Goal: Task Accomplishment & Management: Manage account settings

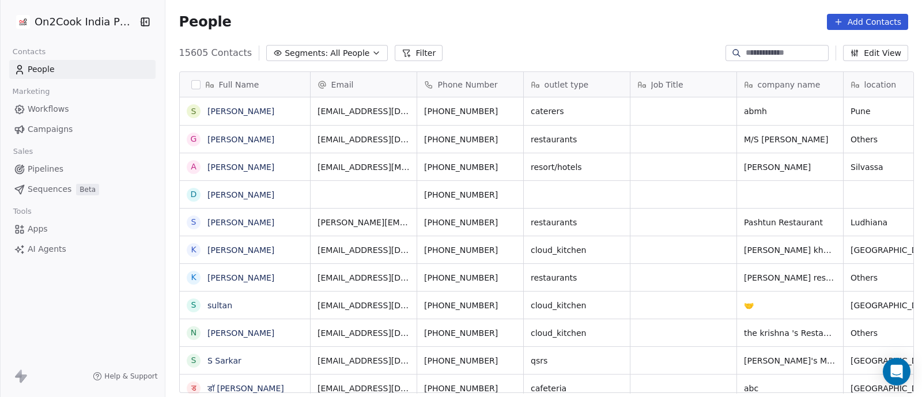
scroll to position [338, 751]
click at [372, 56] on icon "button" at bounding box center [376, 52] width 9 height 9
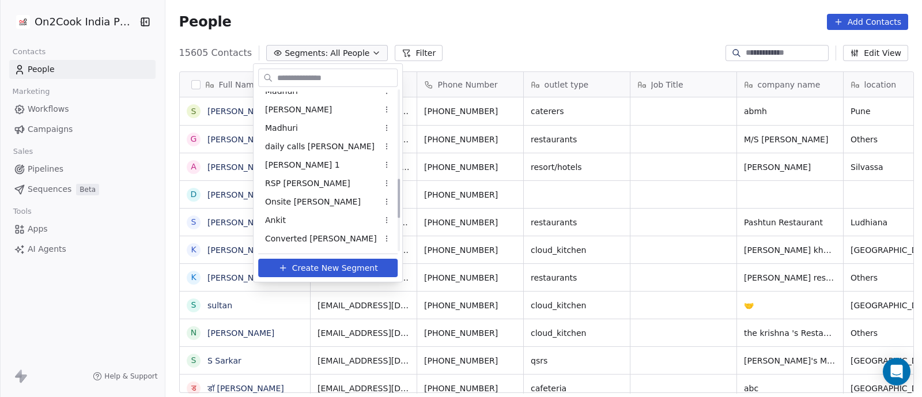
scroll to position [360, 0]
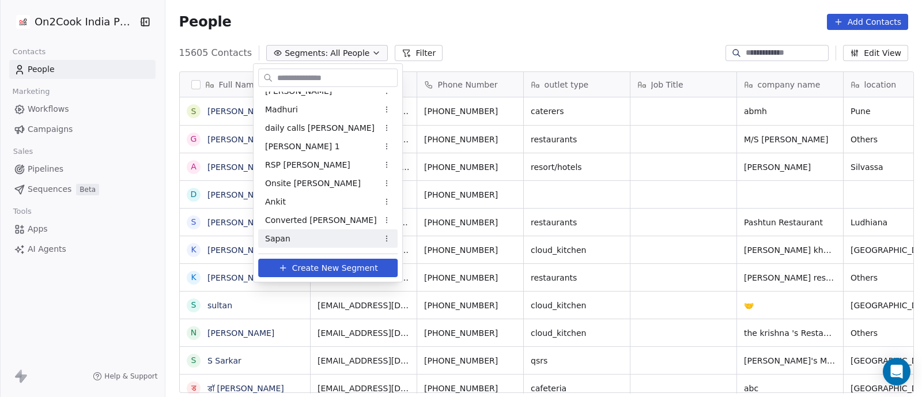
click at [279, 239] on span "Sapan" at bounding box center [277, 239] width 25 height 12
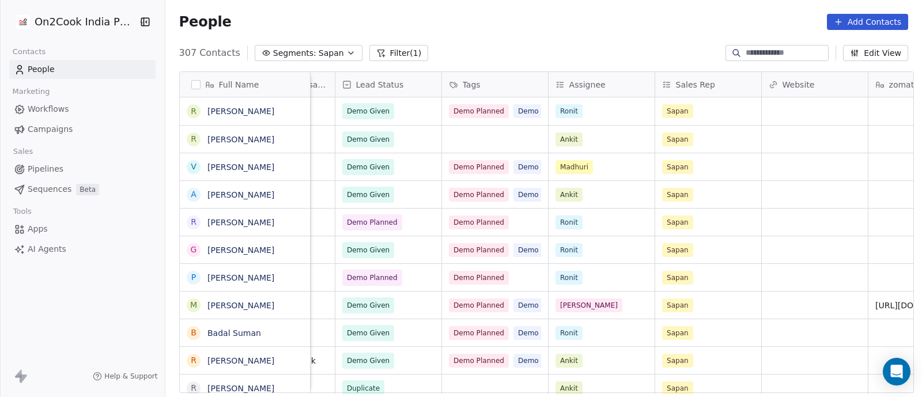
scroll to position [1, 1040]
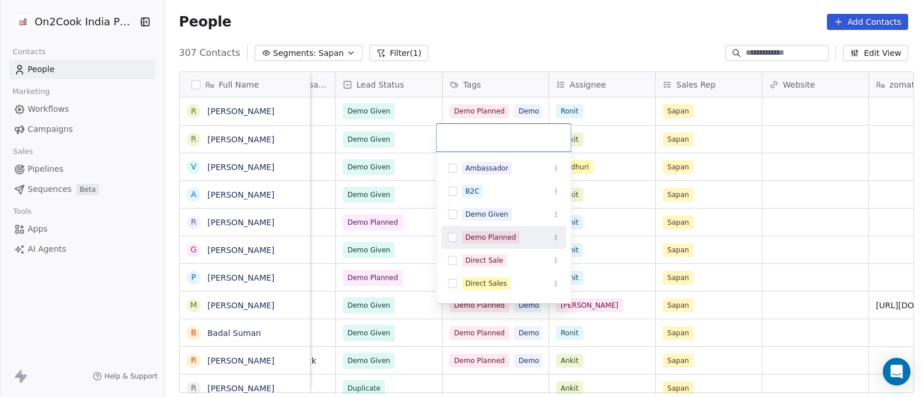
click at [496, 233] on div "Demo Planned" at bounding box center [491, 237] width 51 height 10
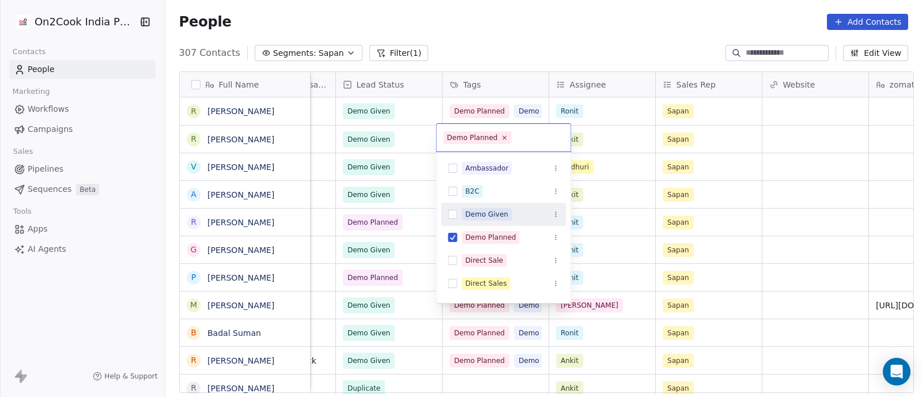
click at [490, 211] on div "Demo Given" at bounding box center [487, 214] width 43 height 10
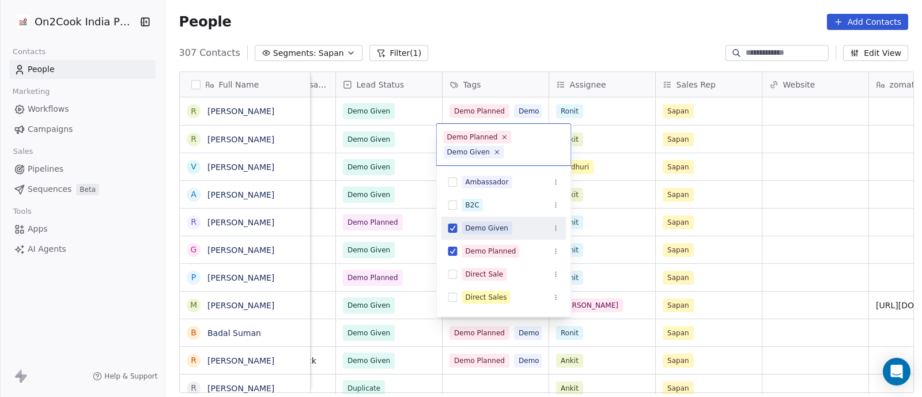
click at [533, 44] on html "On2Cook India Pvt. Ltd. Contacts People Marketing Workflows Campaigns Sales Pip…" at bounding box center [461, 198] width 922 height 397
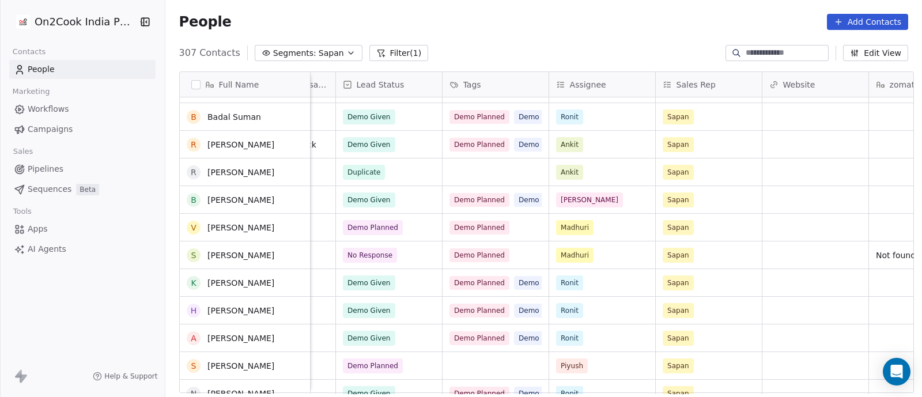
scroll to position [0, 0]
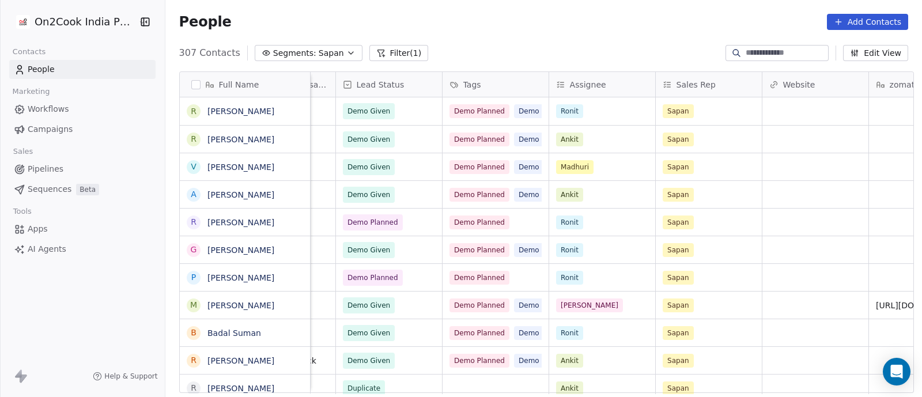
click at [379, 56] on button "Filter (1)" at bounding box center [398, 53] width 59 height 16
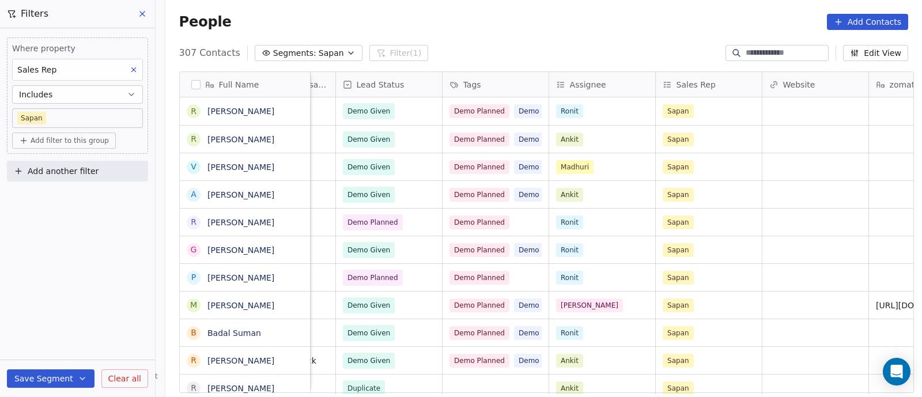
click at [139, 9] on icon at bounding box center [142, 13] width 9 height 9
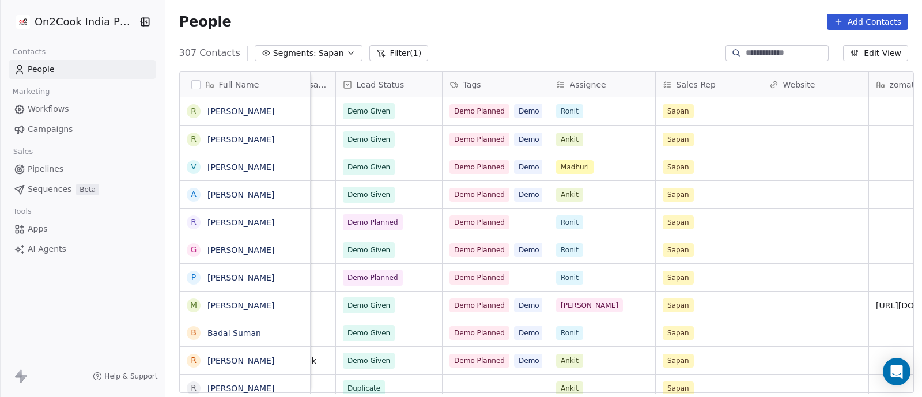
click at [32, 167] on span "Pipelines" at bounding box center [46, 169] width 36 height 12
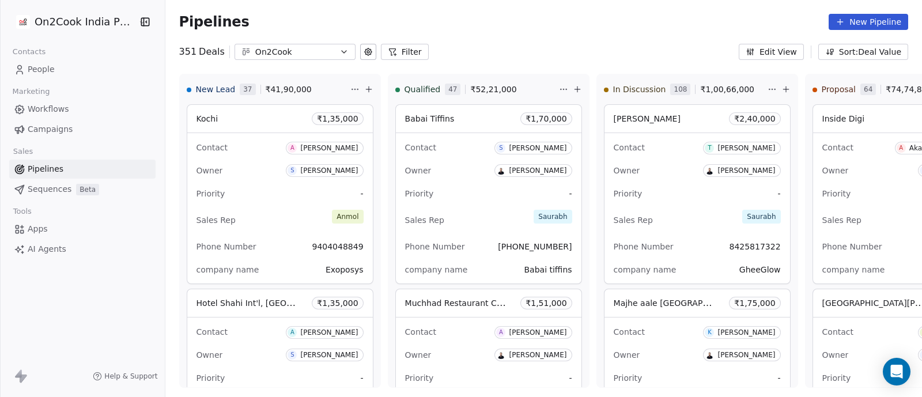
click at [395, 50] on button "Filter" at bounding box center [405, 52] width 48 height 16
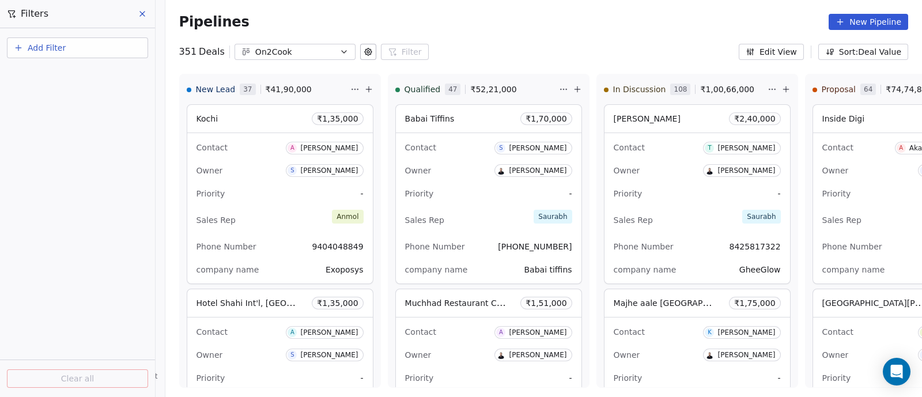
click at [59, 49] on span "Add Filter" at bounding box center [47, 48] width 38 height 12
click at [60, 75] on span "Deal properties" at bounding box center [50, 75] width 62 height 12
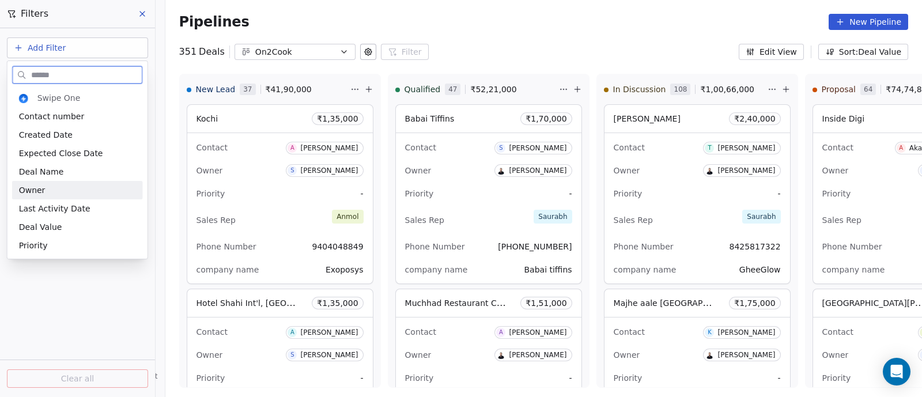
click at [32, 190] on span "Owner" at bounding box center [32, 190] width 27 height 12
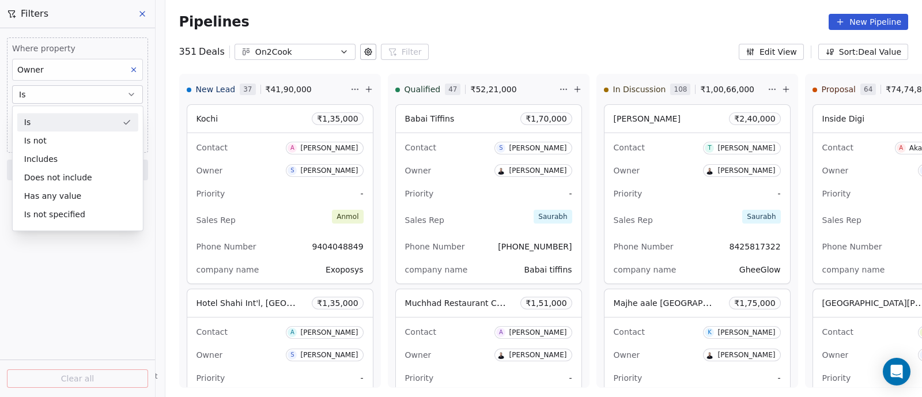
click at [82, 96] on button "Is" at bounding box center [77, 94] width 131 height 18
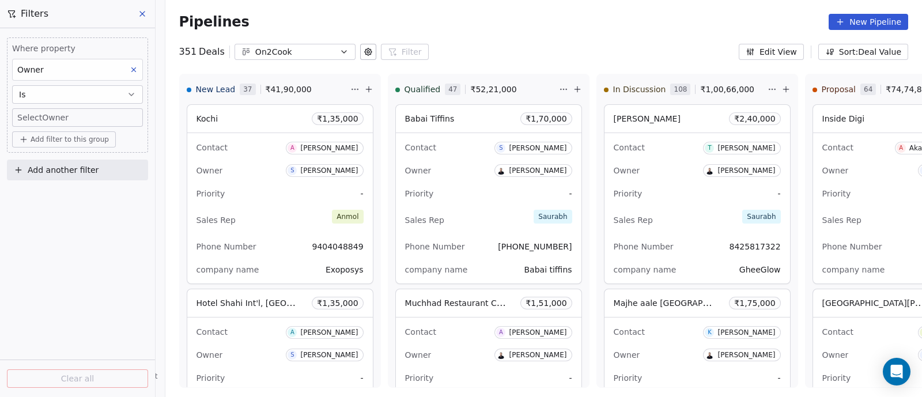
click at [79, 120] on body "On2Cook India Pvt. Ltd. Contacts People Marketing Workflows Campaigns Sales Pip…" at bounding box center [461, 198] width 922 height 397
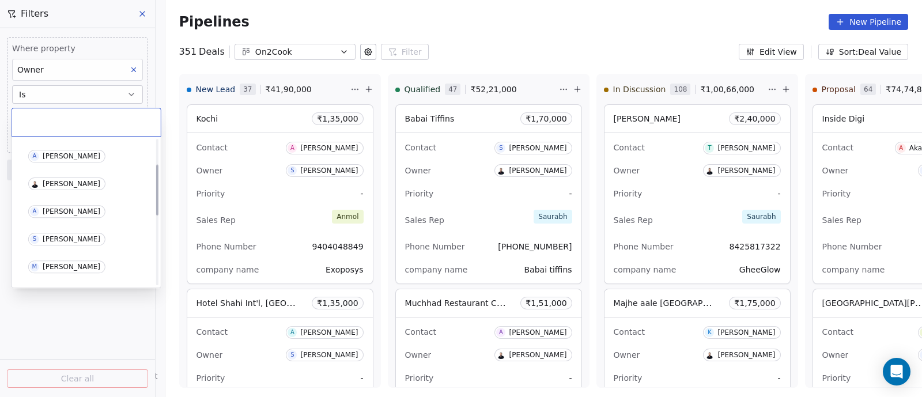
scroll to position [71, 0]
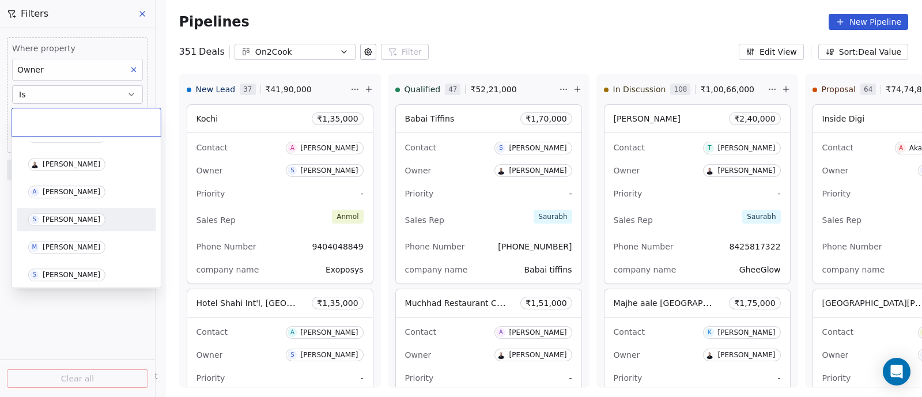
click at [57, 218] on div "[PERSON_NAME]" at bounding box center [72, 219] width 58 height 8
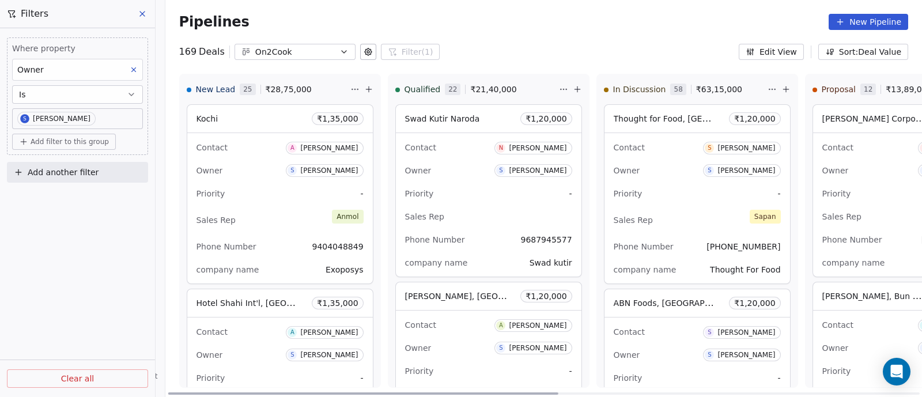
scroll to position [0, 1]
click at [342, 393] on div at bounding box center [363, 393] width 390 height 2
click at [259, 200] on div "Priority -" at bounding box center [279, 193] width 167 height 18
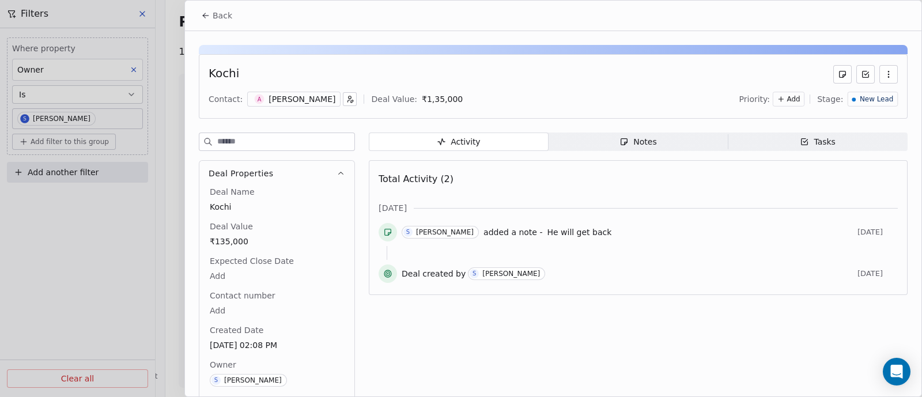
click at [222, 16] on span "Back" at bounding box center [223, 16] width 20 height 12
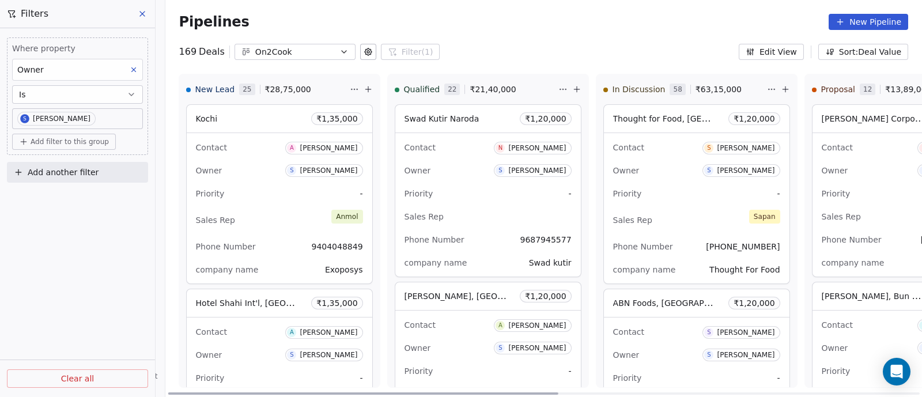
click at [364, 92] on icon at bounding box center [368, 89] width 9 height 9
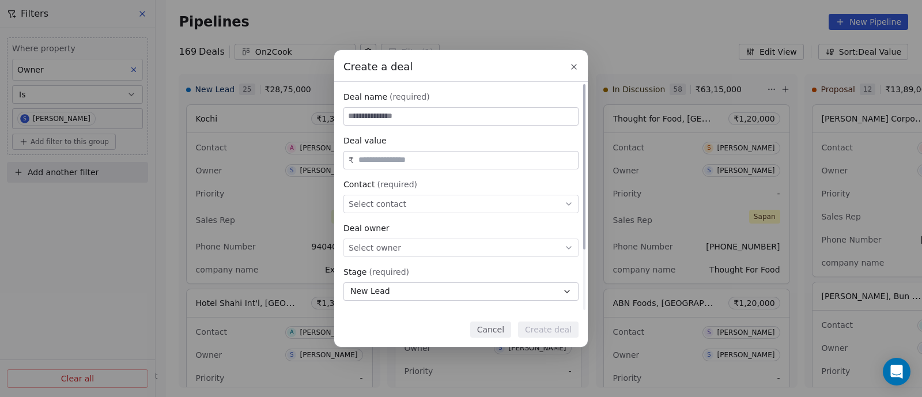
click at [366, 117] on input at bounding box center [461, 116] width 234 height 17
click at [369, 201] on span "Select contact" at bounding box center [378, 204] width 58 height 12
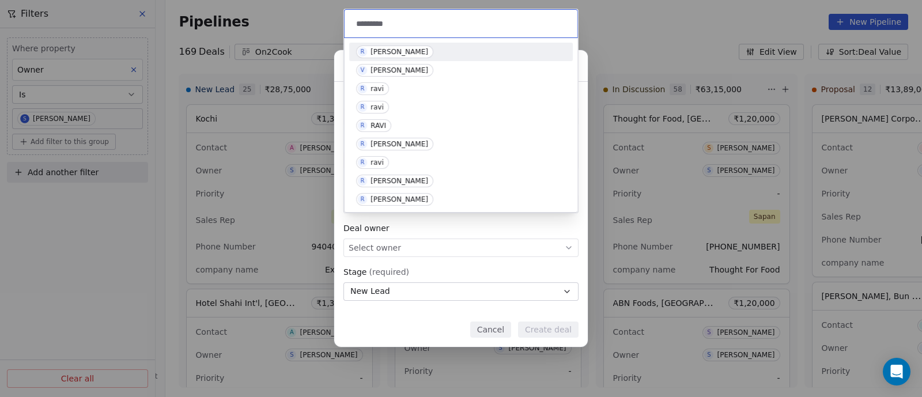
type input "*********"
click at [392, 53] on div "[PERSON_NAME]" at bounding box center [399, 52] width 58 height 8
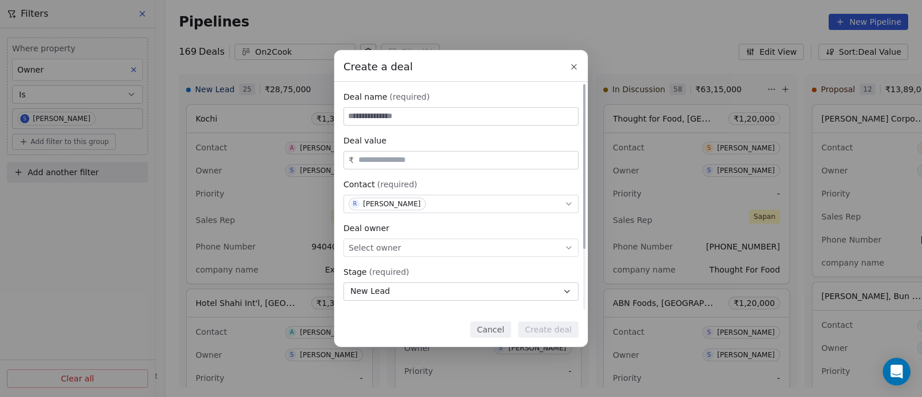
click at [569, 249] on icon at bounding box center [568, 247] width 9 height 9
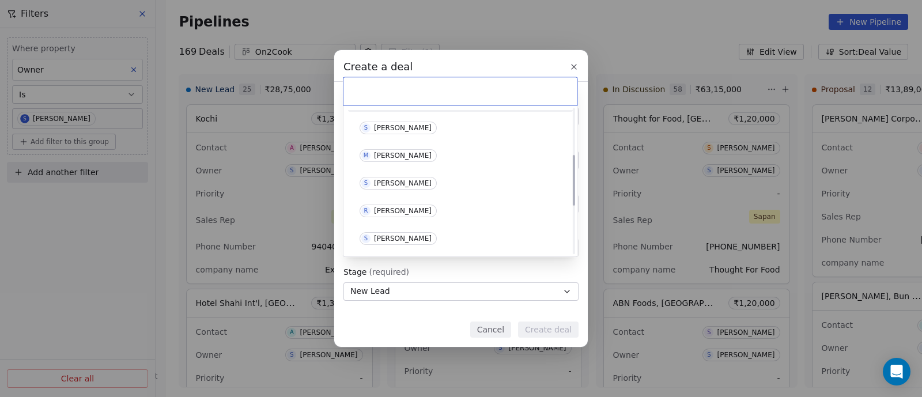
scroll to position [143, 0]
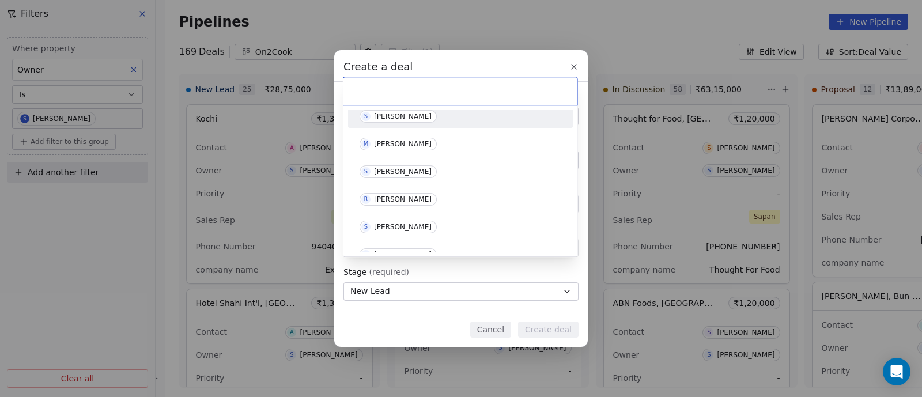
click at [400, 115] on div "[PERSON_NAME]" at bounding box center [403, 116] width 58 height 8
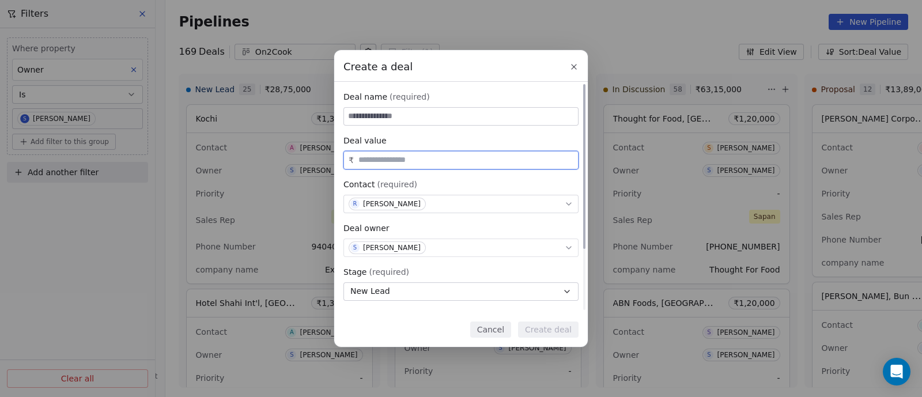
click at [404, 162] on input "text" at bounding box center [466, 160] width 220 height 9
type input "********"
click at [406, 115] on input at bounding box center [461, 116] width 234 height 17
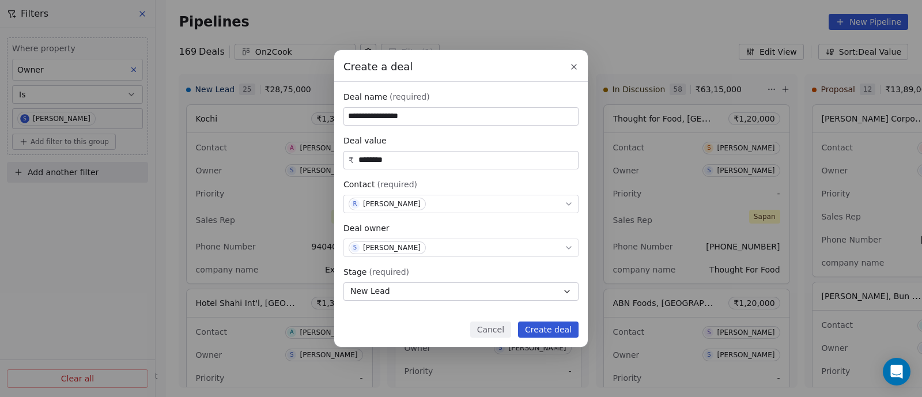
type input "**********"
click at [554, 332] on button "Create deal" at bounding box center [548, 329] width 60 height 16
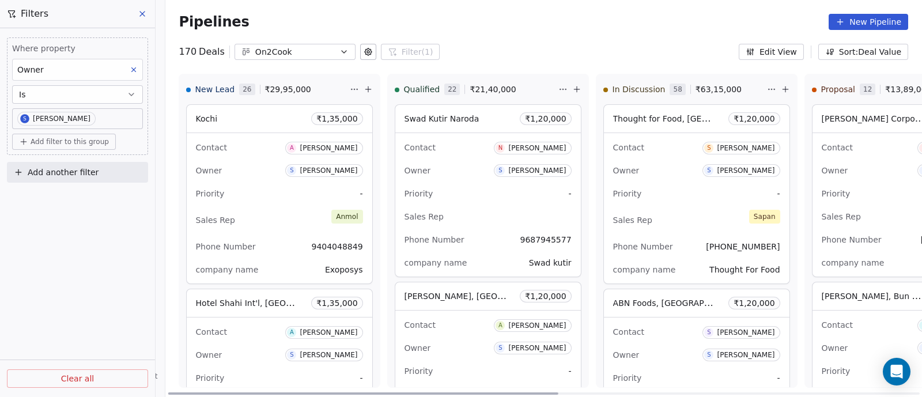
click at [785, 90] on icon at bounding box center [785, 88] width 0 height 5
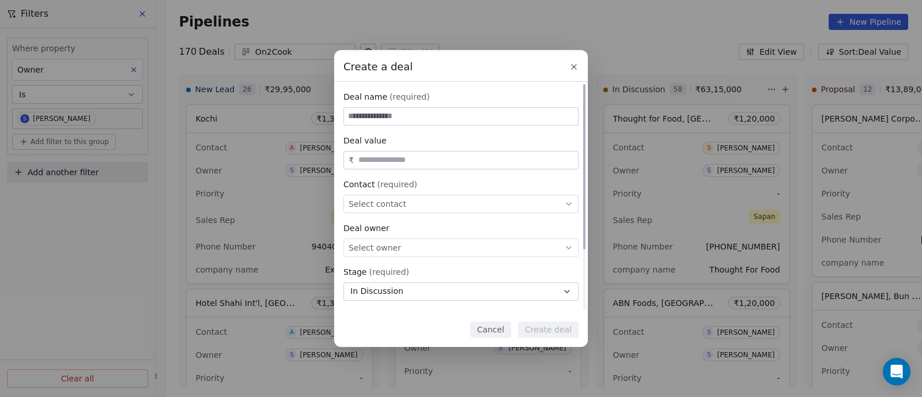
click at [436, 206] on div "Select contact" at bounding box center [460, 204] width 235 height 18
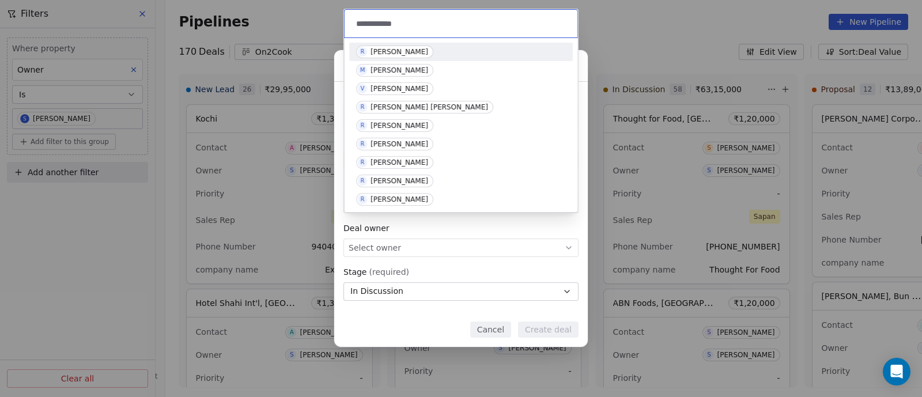
type input "**********"
click at [383, 48] on div "[PERSON_NAME]" at bounding box center [399, 52] width 58 height 8
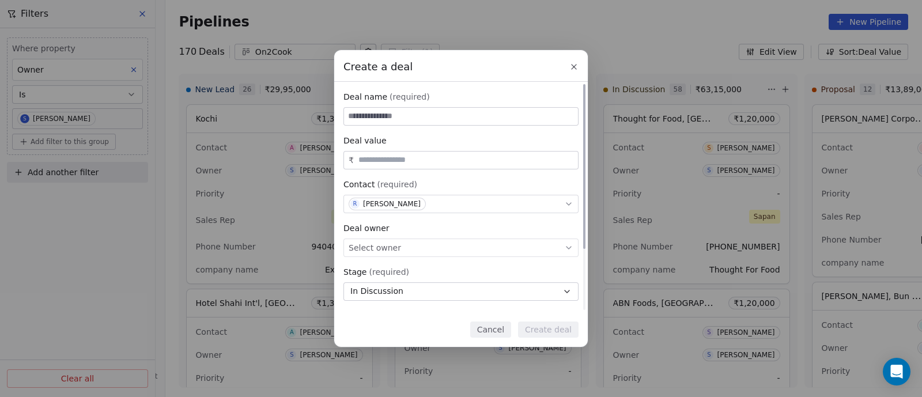
click at [391, 115] on input at bounding box center [461, 116] width 234 height 17
type input "**********"
click at [388, 164] on input "text" at bounding box center [466, 160] width 220 height 9
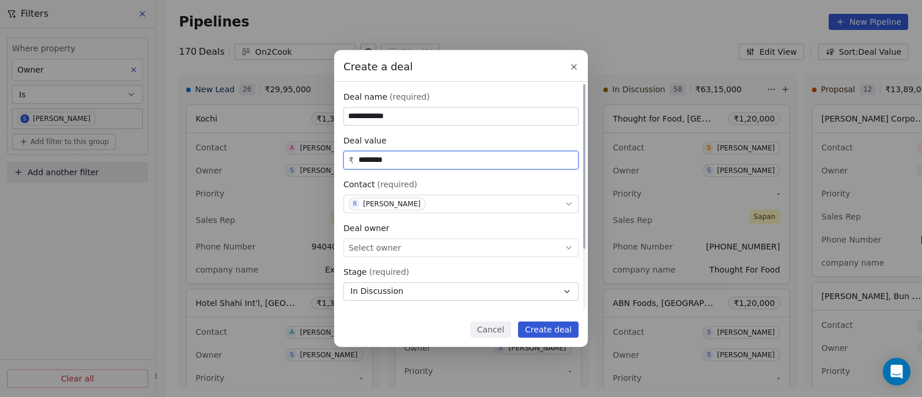
click at [365, 160] on input "********" at bounding box center [466, 160] width 220 height 9
drag, startPoint x: 394, startPoint y: 160, endPoint x: 320, endPoint y: 152, distance: 74.8
click at [320, 152] on div "**********" at bounding box center [461, 198] width 922 height 296
click at [573, 249] on icon at bounding box center [568, 247] width 9 height 9
type input "********"
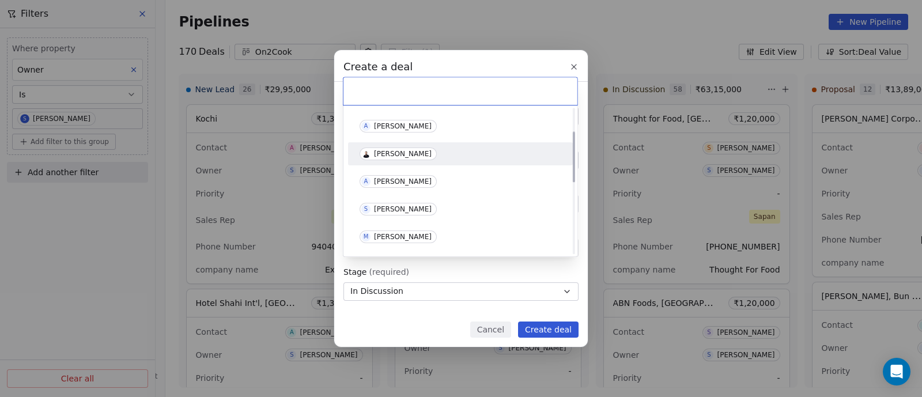
scroll to position [71, 0]
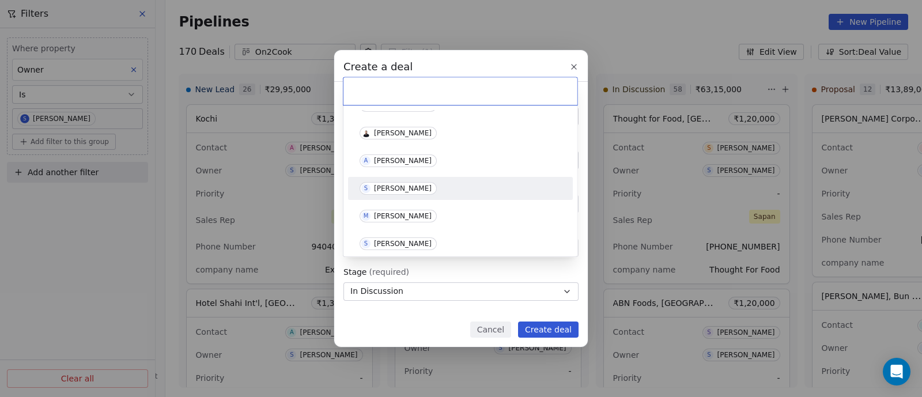
click at [396, 185] on div "[PERSON_NAME]" at bounding box center [403, 188] width 58 height 8
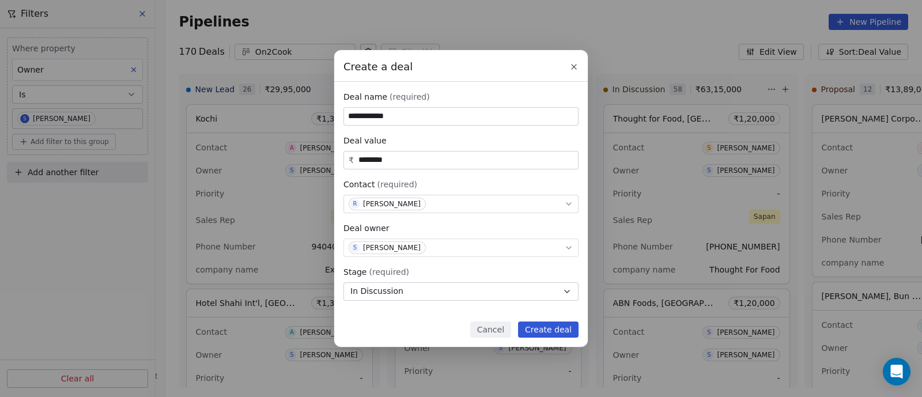
click at [547, 330] on button "Create deal" at bounding box center [548, 329] width 60 height 16
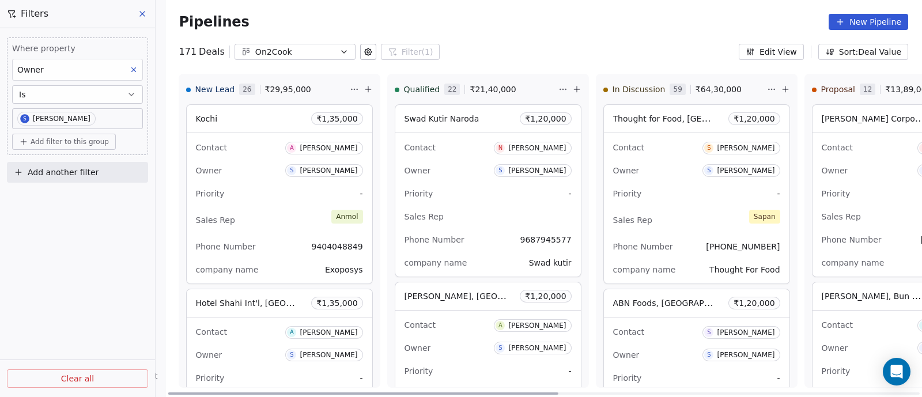
click at [364, 88] on icon at bounding box center [368, 89] width 9 height 9
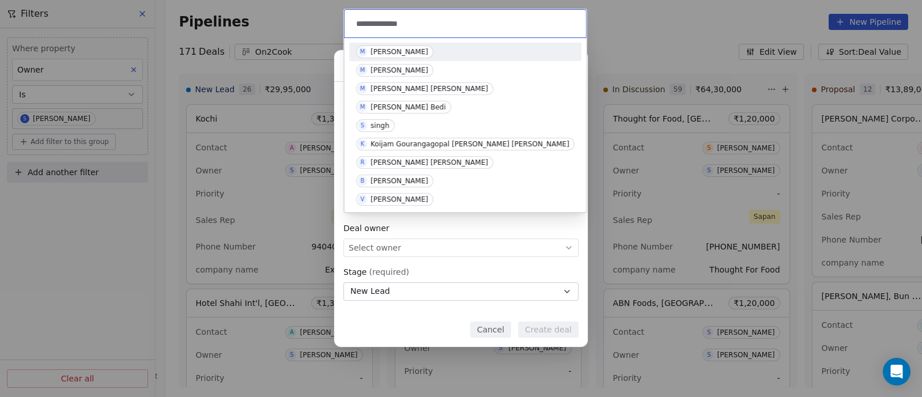
type input "**********"
click at [389, 52] on div "[PERSON_NAME]" at bounding box center [399, 52] width 58 height 8
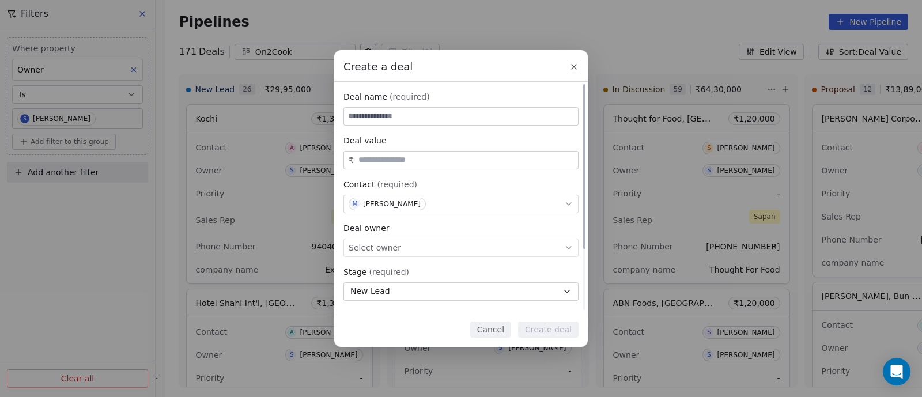
click at [383, 113] on input at bounding box center [461, 116] width 234 height 17
type input "**********"
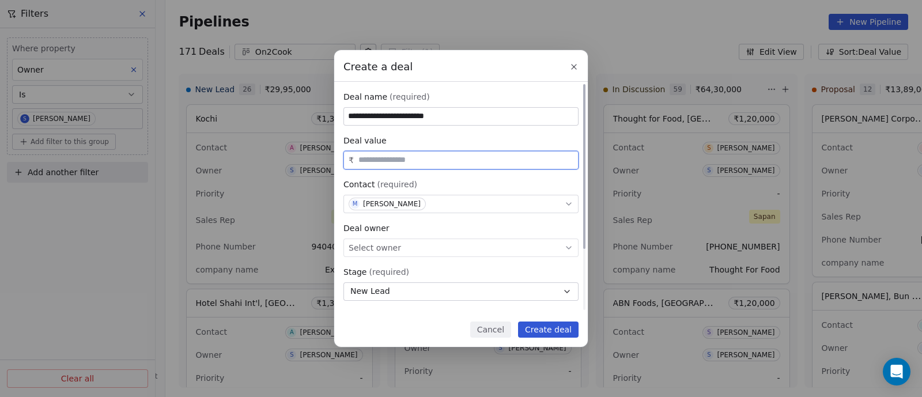
click at [396, 157] on input "text" at bounding box center [466, 160] width 220 height 9
click at [567, 247] on icon at bounding box center [568, 248] width 5 height 2
type input "********"
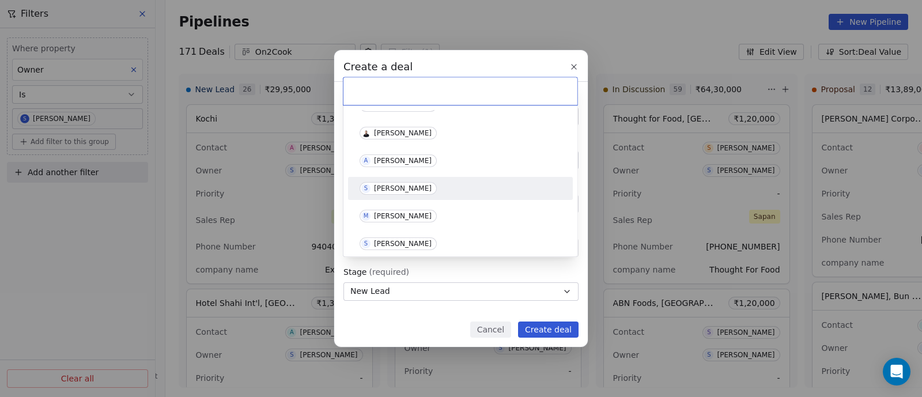
click at [394, 188] on div "[PERSON_NAME]" at bounding box center [403, 188] width 58 height 8
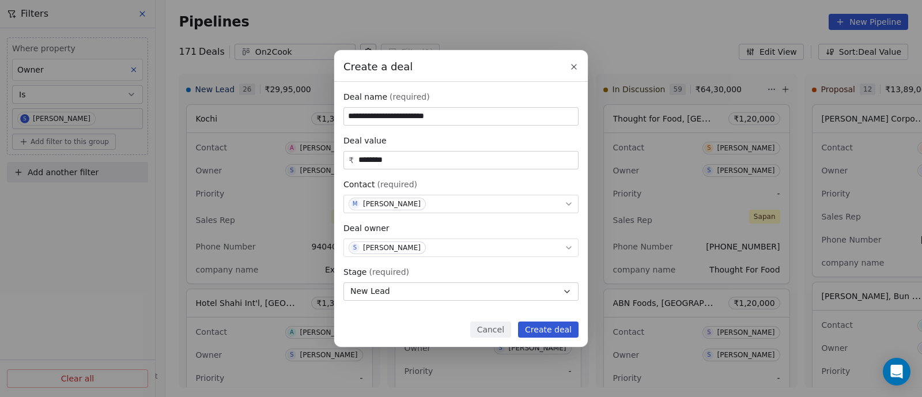
click at [548, 332] on button "Create deal" at bounding box center [548, 329] width 60 height 16
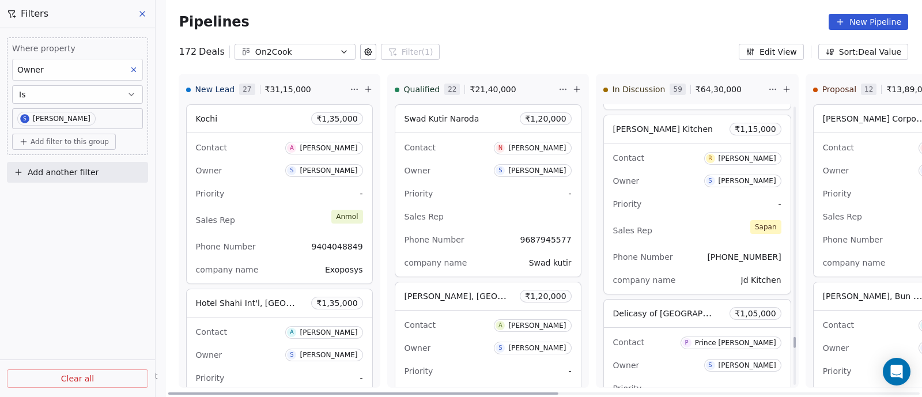
scroll to position [6044, 0]
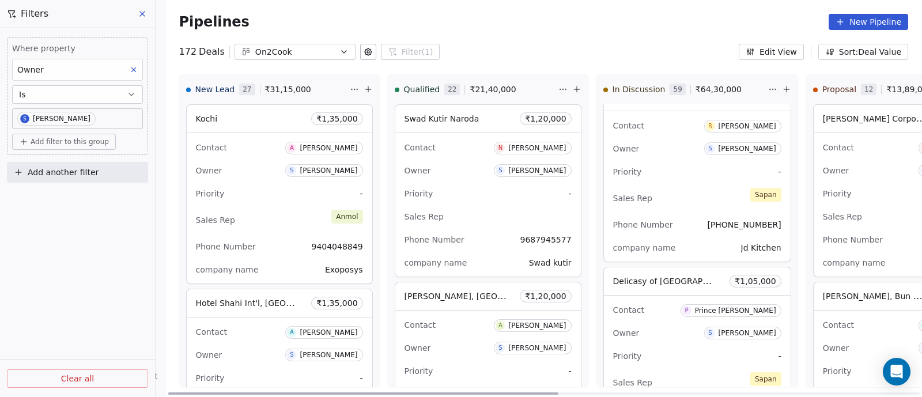
click at [682, 186] on div "Sales Rep [PERSON_NAME]" at bounding box center [697, 198] width 168 height 25
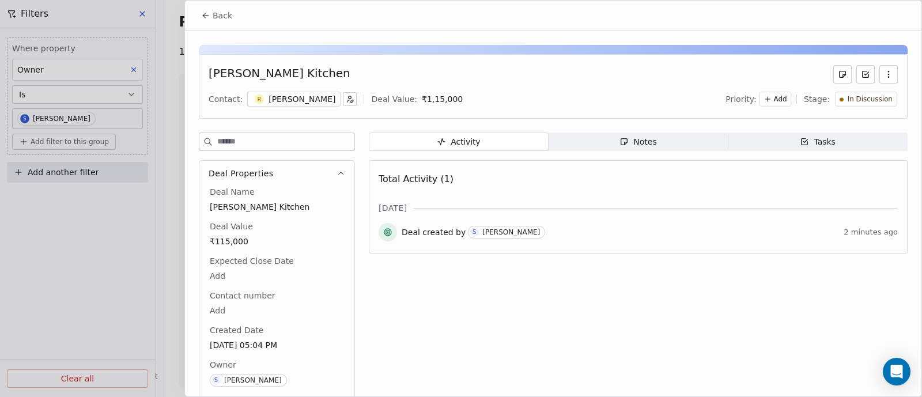
click at [639, 139] on div "Notes" at bounding box center [637, 142] width 37 height 12
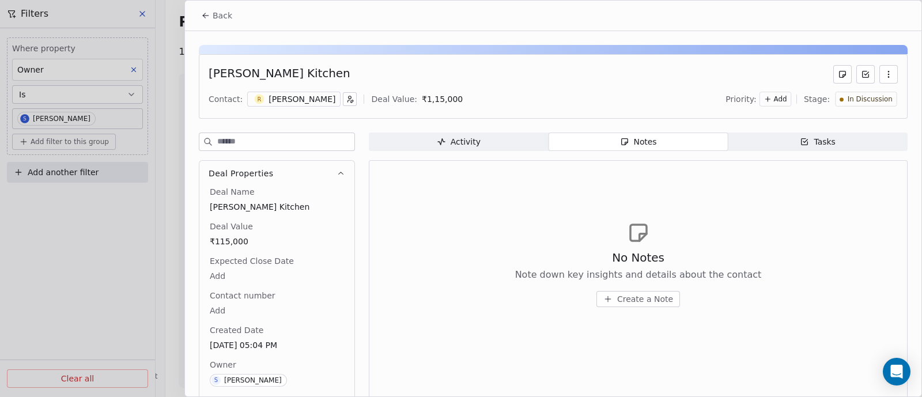
click at [640, 294] on span "Create a Note" at bounding box center [645, 299] width 56 height 12
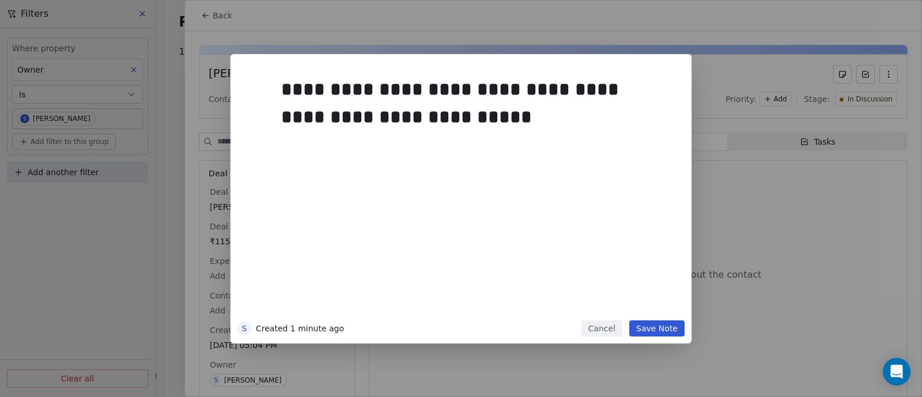
click at [657, 329] on button "Save Note" at bounding box center [656, 328] width 55 height 16
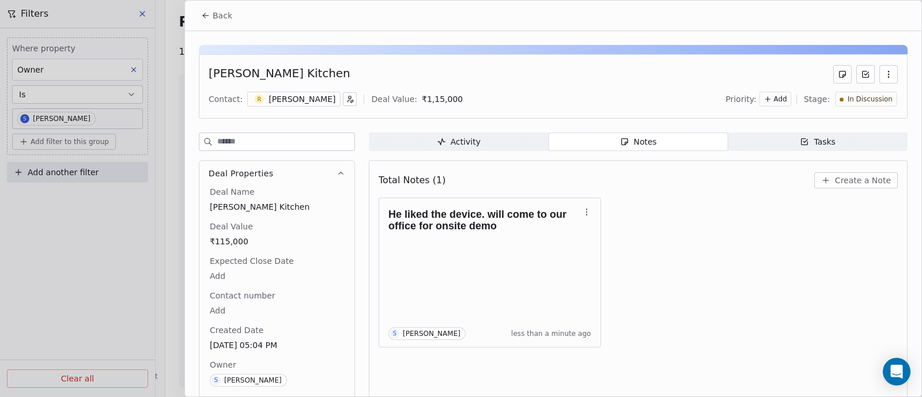
click at [220, 16] on span "Back" at bounding box center [223, 16] width 20 height 12
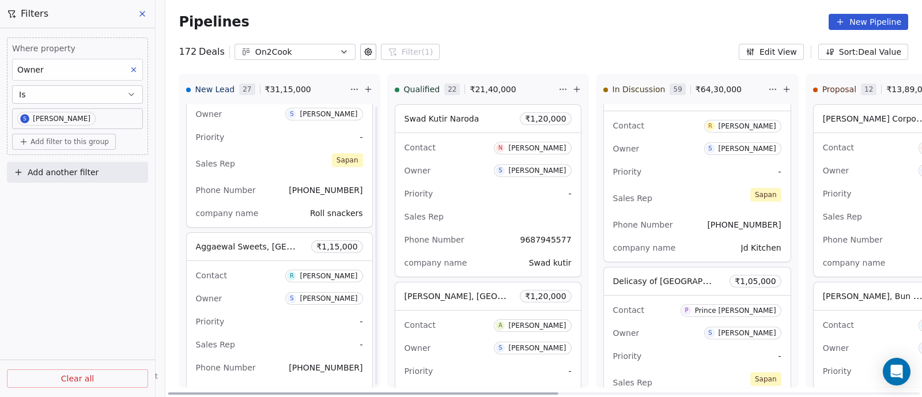
scroll to position [2671, 0]
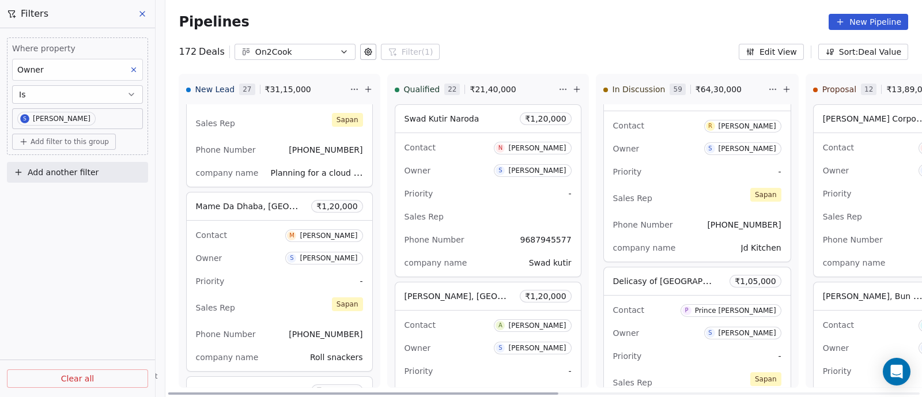
click at [267, 272] on div "Priority -" at bounding box center [279, 281] width 167 height 18
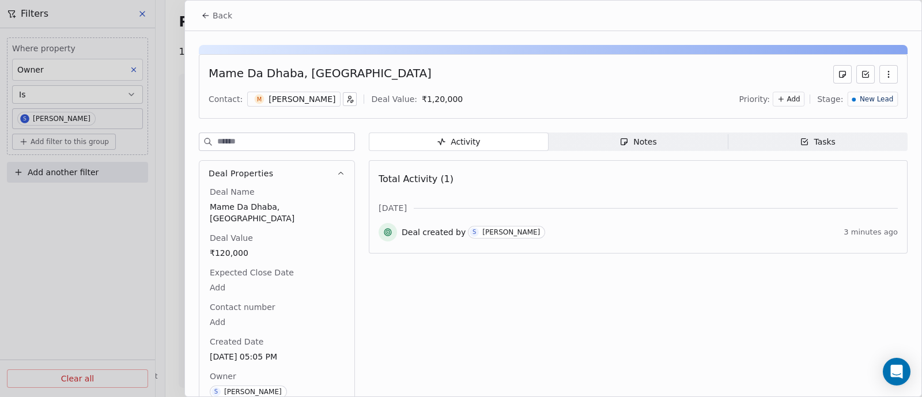
click at [633, 145] on div "Notes" at bounding box center [637, 142] width 37 height 12
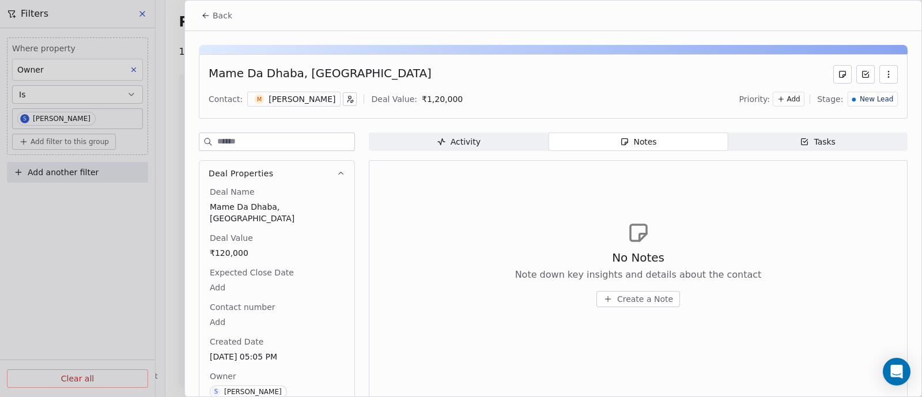
click at [643, 298] on span "Create a Note" at bounding box center [645, 299] width 56 height 12
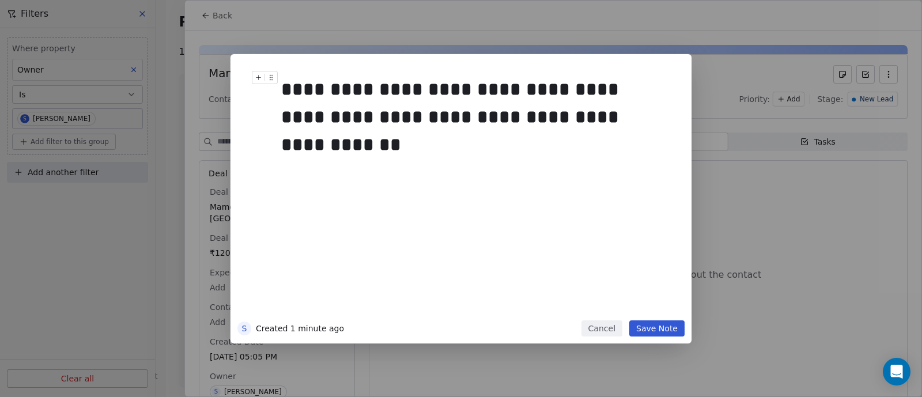
click at [285, 119] on div "**********" at bounding box center [472, 102] width 383 height 55
click at [633, 118] on div "**********" at bounding box center [472, 102] width 383 height 55
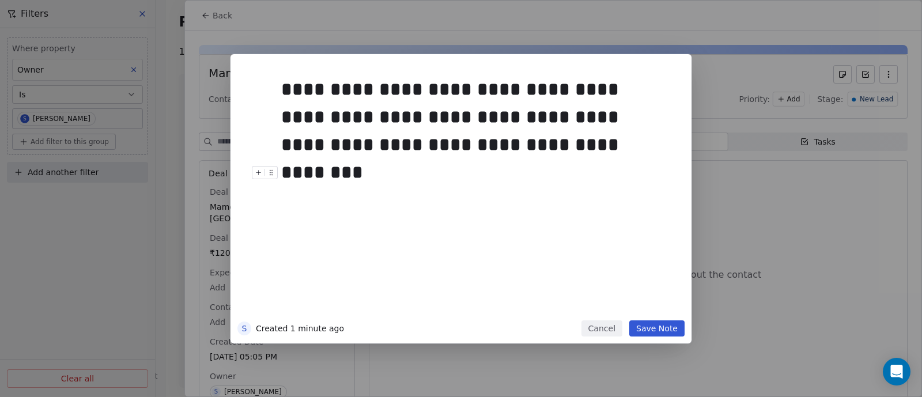
click at [657, 328] on button "Save Note" at bounding box center [656, 328] width 55 height 16
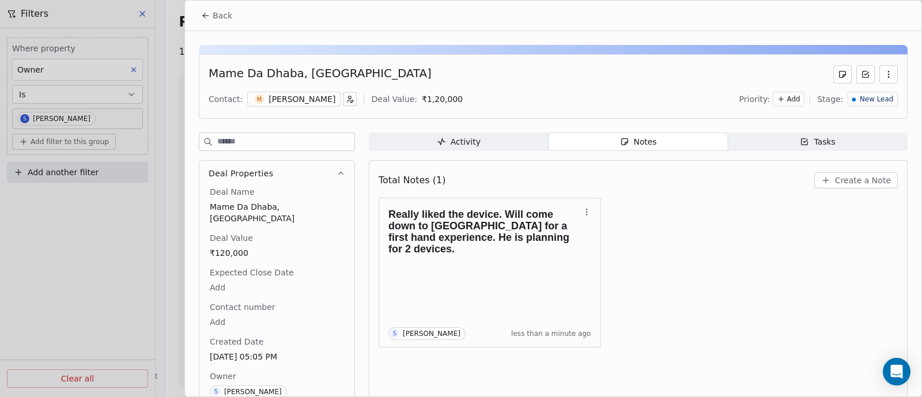
click at [213, 15] on span "Back" at bounding box center [223, 16] width 20 height 12
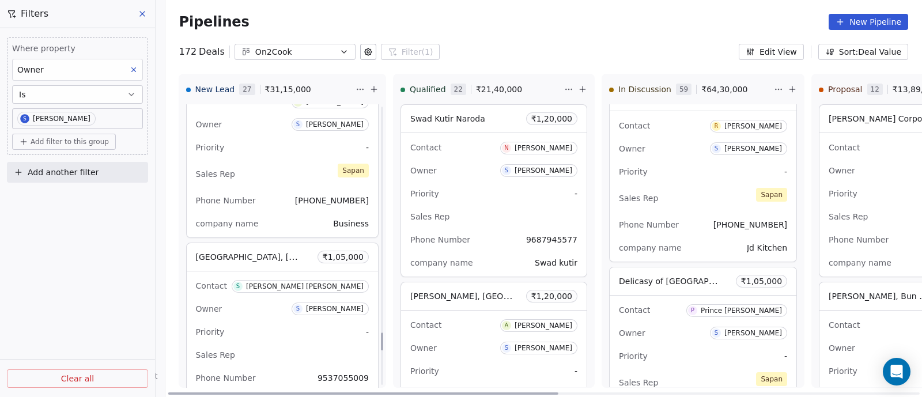
scroll to position [3679, 0]
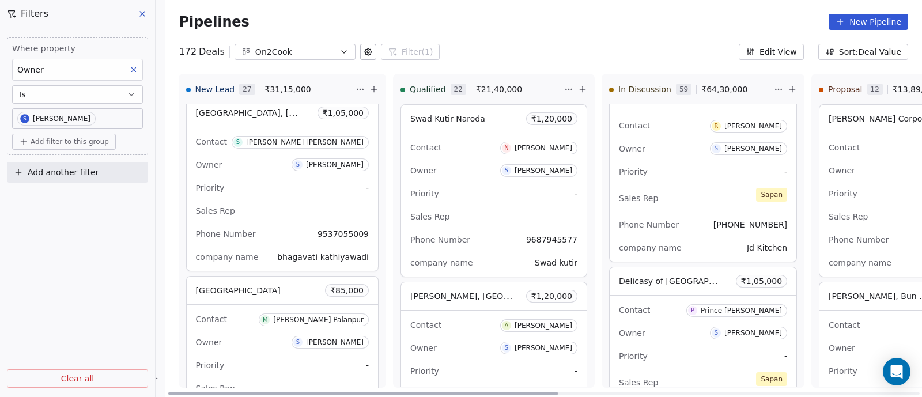
click at [277, 345] on div "Contact M [PERSON_NAME] Owner S [PERSON_NAME] Priority - Sales Rep Phone Number…" at bounding box center [282, 376] width 191 height 143
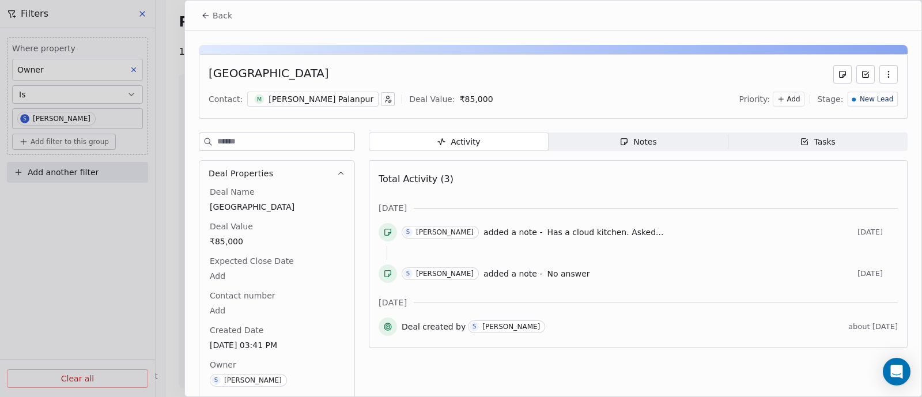
click at [643, 142] on div "Notes" at bounding box center [637, 142] width 37 height 12
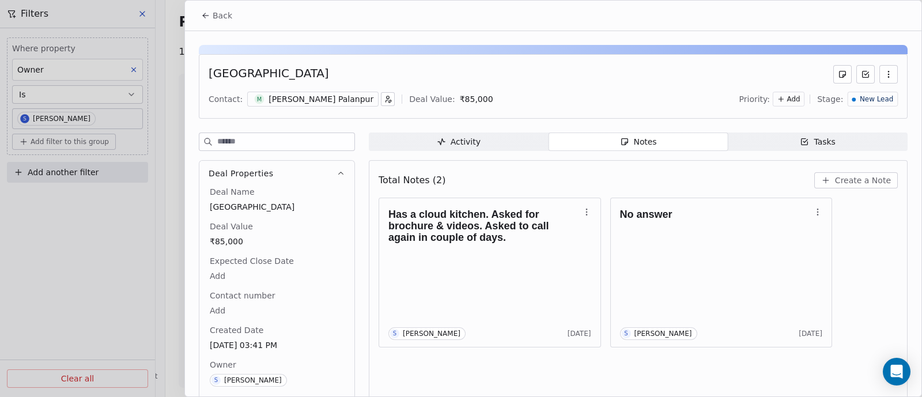
click at [867, 181] on span "Create a Note" at bounding box center [863, 181] width 56 height 12
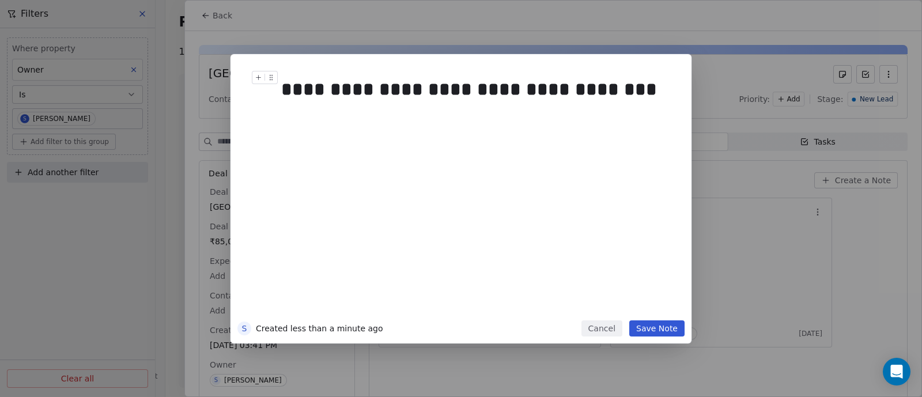
click at [456, 89] on div "**********" at bounding box center [472, 89] width 383 height 28
click at [630, 93] on div "**********" at bounding box center [472, 89] width 383 height 28
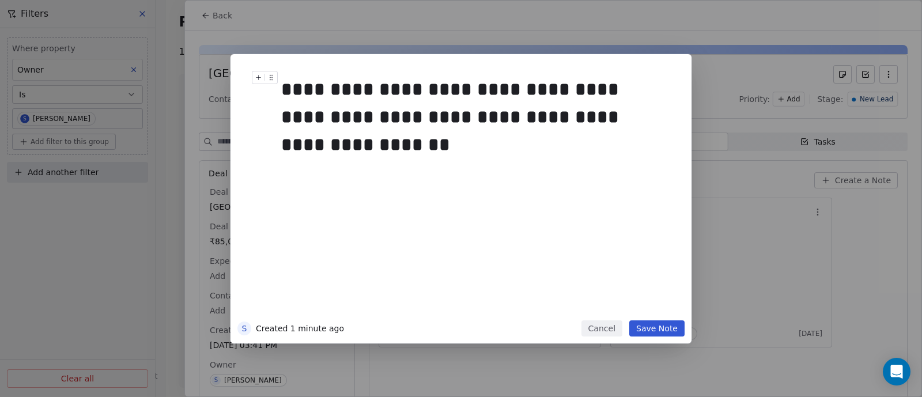
click at [527, 87] on div "**********" at bounding box center [472, 116] width 383 height 83
click at [661, 329] on button "Save Note" at bounding box center [656, 328] width 55 height 16
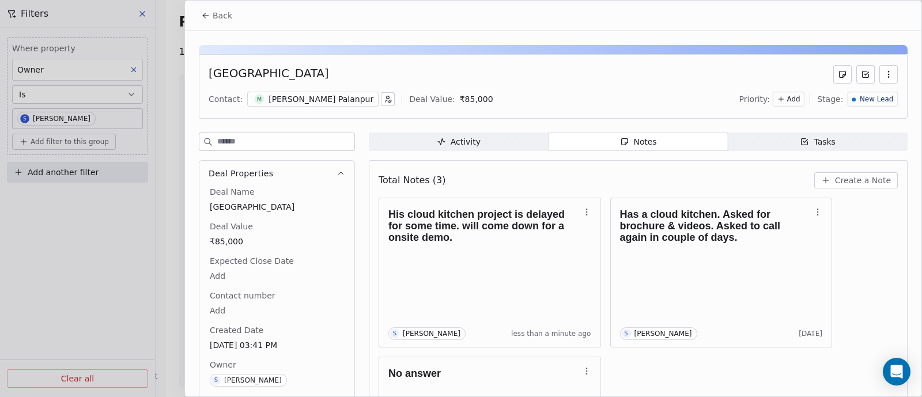
click at [213, 16] on span "Back" at bounding box center [223, 16] width 20 height 12
